Goal: Task Accomplishment & Management: Complete application form

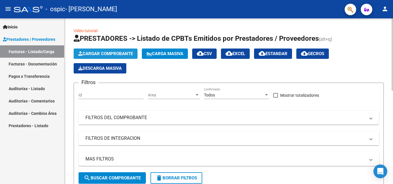
click at [114, 49] on button "Cargar Comprobante" at bounding box center [106, 54] width 64 height 10
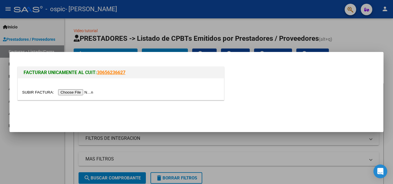
click at [72, 93] on input "file" at bounding box center [58, 92] width 73 height 6
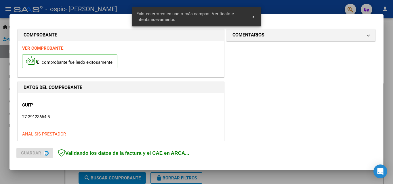
scroll to position [141, 0]
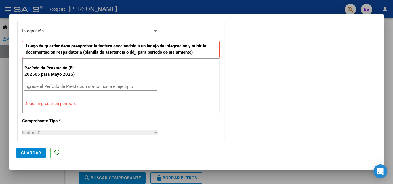
click at [57, 84] on input "Ingrese el Período de Prestación como indica el ejemplo" at bounding box center [90, 86] width 133 height 5
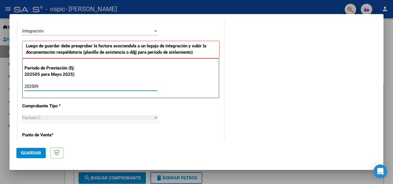
type input "202509"
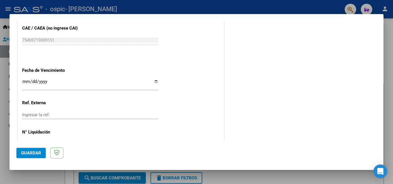
scroll to position [386, 0]
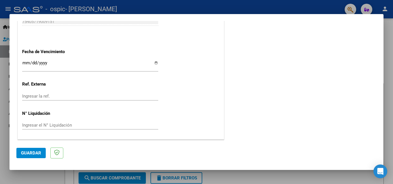
click at [30, 154] on span "Guardar" at bounding box center [31, 153] width 20 height 5
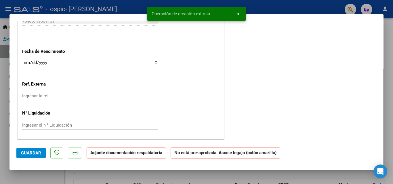
scroll to position [0, 0]
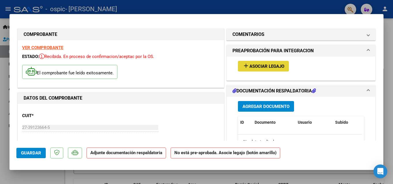
click at [266, 64] on span "Asociar Legajo" at bounding box center [267, 66] width 35 height 5
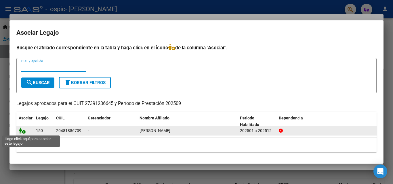
click at [21, 130] on icon at bounding box center [22, 131] width 7 height 6
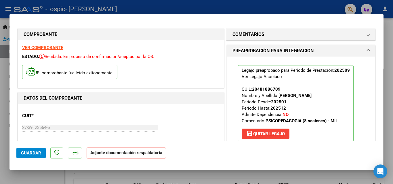
click at [288, 52] on h1 "PREAPROBACIÓN PARA INTEGRACION" at bounding box center [273, 50] width 81 height 7
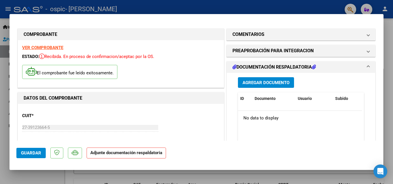
click at [281, 84] on span "Agregar Documento" at bounding box center [266, 82] width 47 height 5
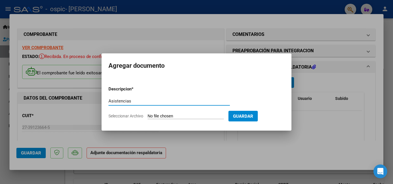
type input "Asistencias"
click at [185, 118] on input "Seleccionar Archivo" at bounding box center [186, 116] width 76 height 5
type input "C:\fakepath\[PERSON_NAME] [DATE].pdf"
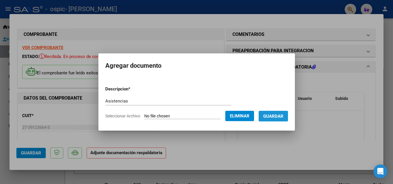
click at [277, 118] on span "Guardar" at bounding box center [273, 116] width 20 height 5
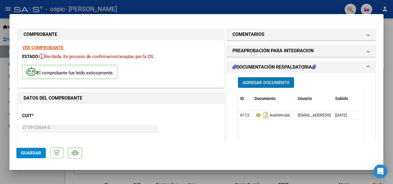
click at [269, 85] on span "Agregar Documento" at bounding box center [266, 82] width 47 height 5
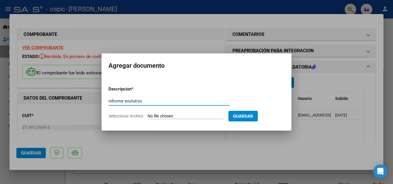
type input "informe evolutivo"
click at [185, 118] on input "Seleccionar Archivo" at bounding box center [186, 116] width 76 height 5
type input "C:\fakepath\INFORME [PERSON_NAME] [DATE].pdf"
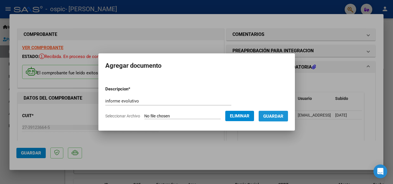
click at [279, 116] on span "Guardar" at bounding box center [273, 116] width 20 height 5
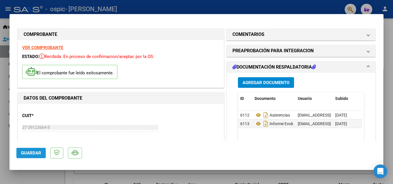
click at [25, 157] on button "Guardar" at bounding box center [30, 153] width 29 height 10
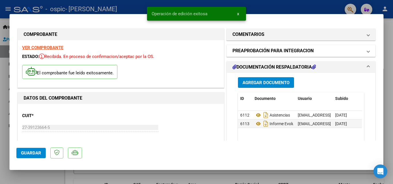
click at [307, 53] on h1 "PREAPROBACIÓN PARA INTEGRACION" at bounding box center [273, 50] width 81 height 7
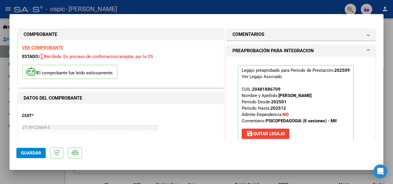
click at [32, 154] on span "Guardar" at bounding box center [31, 153] width 20 height 5
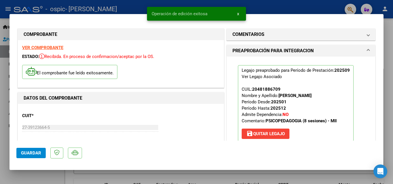
click at [367, 49] on span at bounding box center [368, 50] width 2 height 7
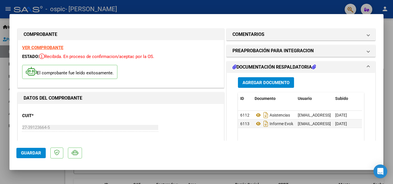
click at [33, 153] on span "Guardar" at bounding box center [31, 153] width 20 height 5
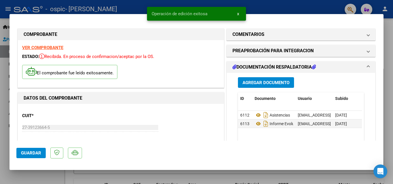
click at [2, 86] on div at bounding box center [196, 92] width 393 height 184
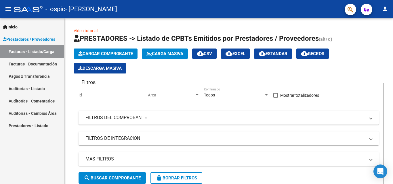
click at [45, 64] on link "Facturas - Documentación" at bounding box center [32, 64] width 64 height 12
